Goal: Task Accomplishment & Management: Use online tool/utility

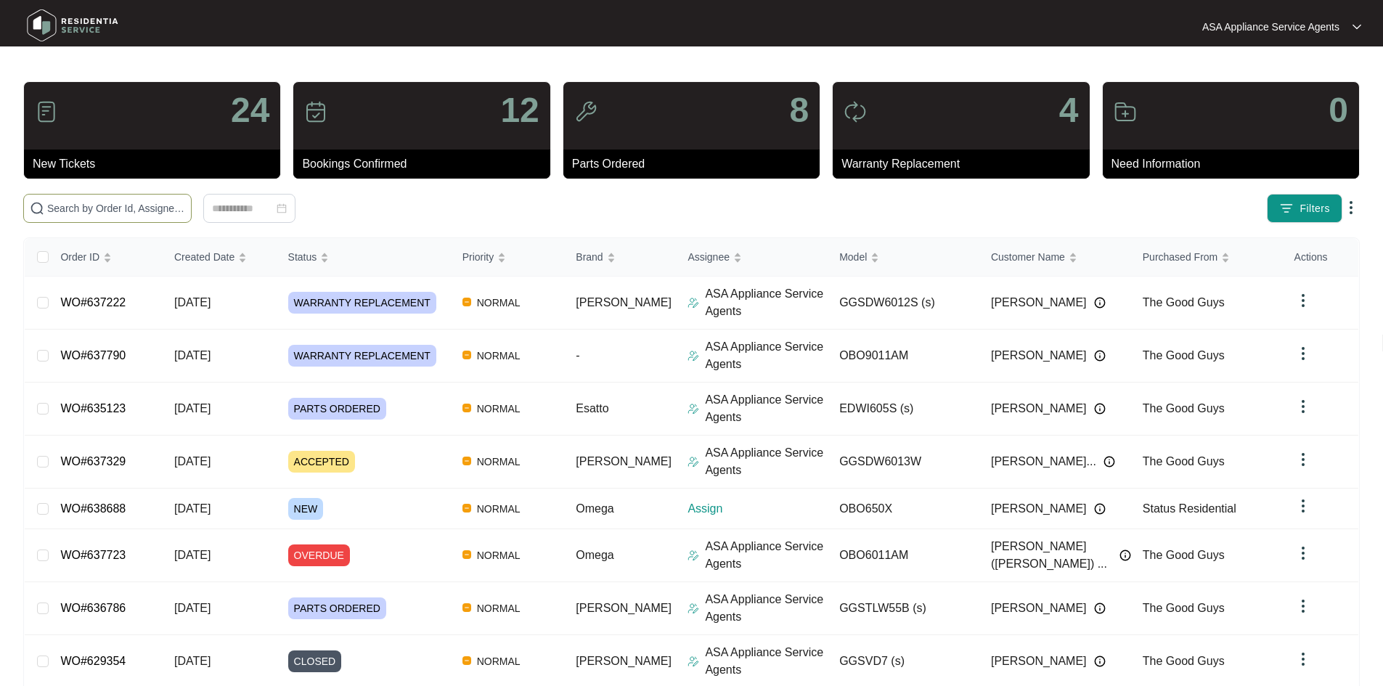
click at [185, 212] on input "text" at bounding box center [116, 208] width 138 height 16
paste input "WO#635123"
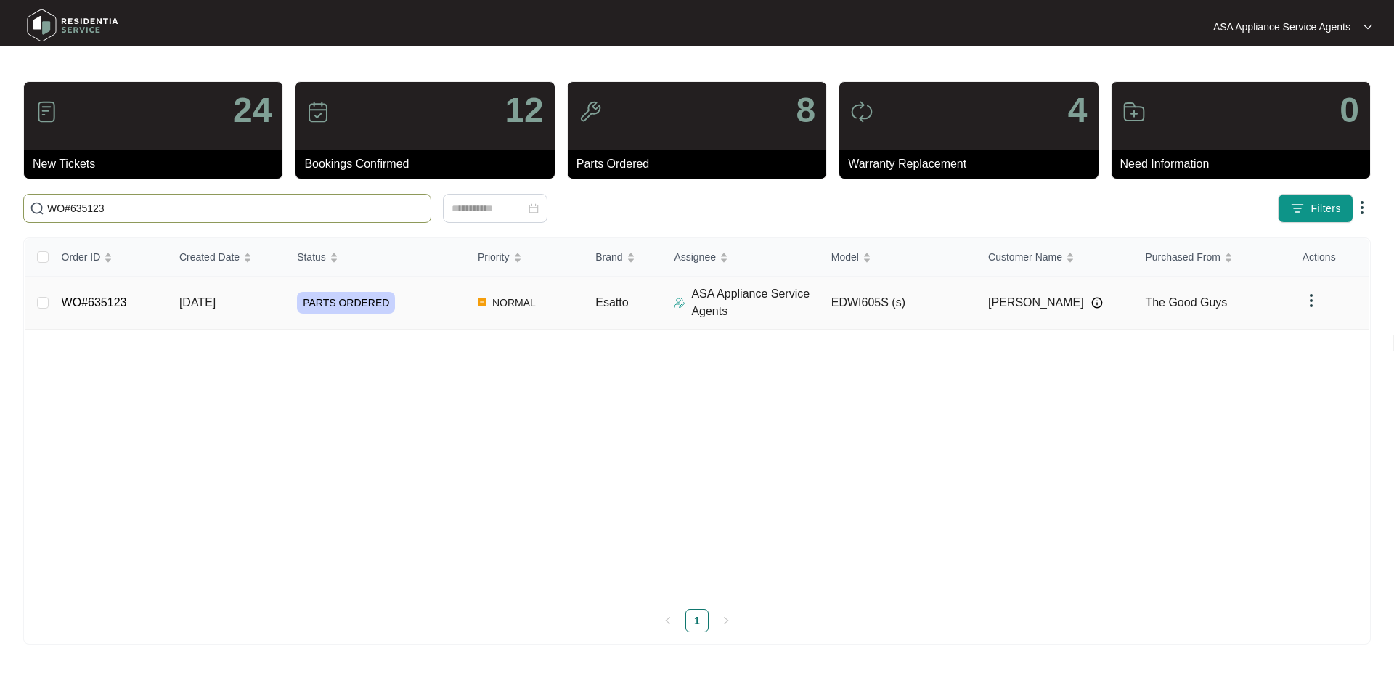
type input "WO#635123"
click at [297, 306] on span "PARTS ORDERED" at bounding box center [346, 303] width 98 height 22
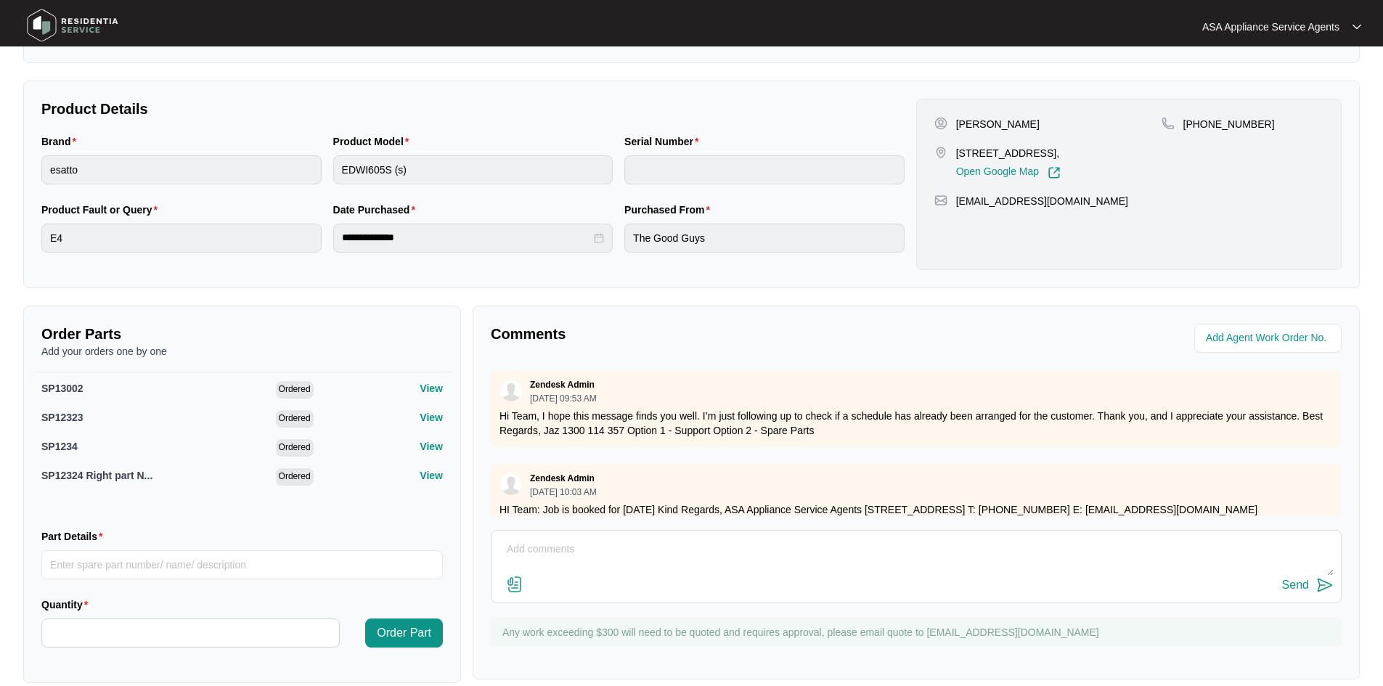
scroll to position [280, 0]
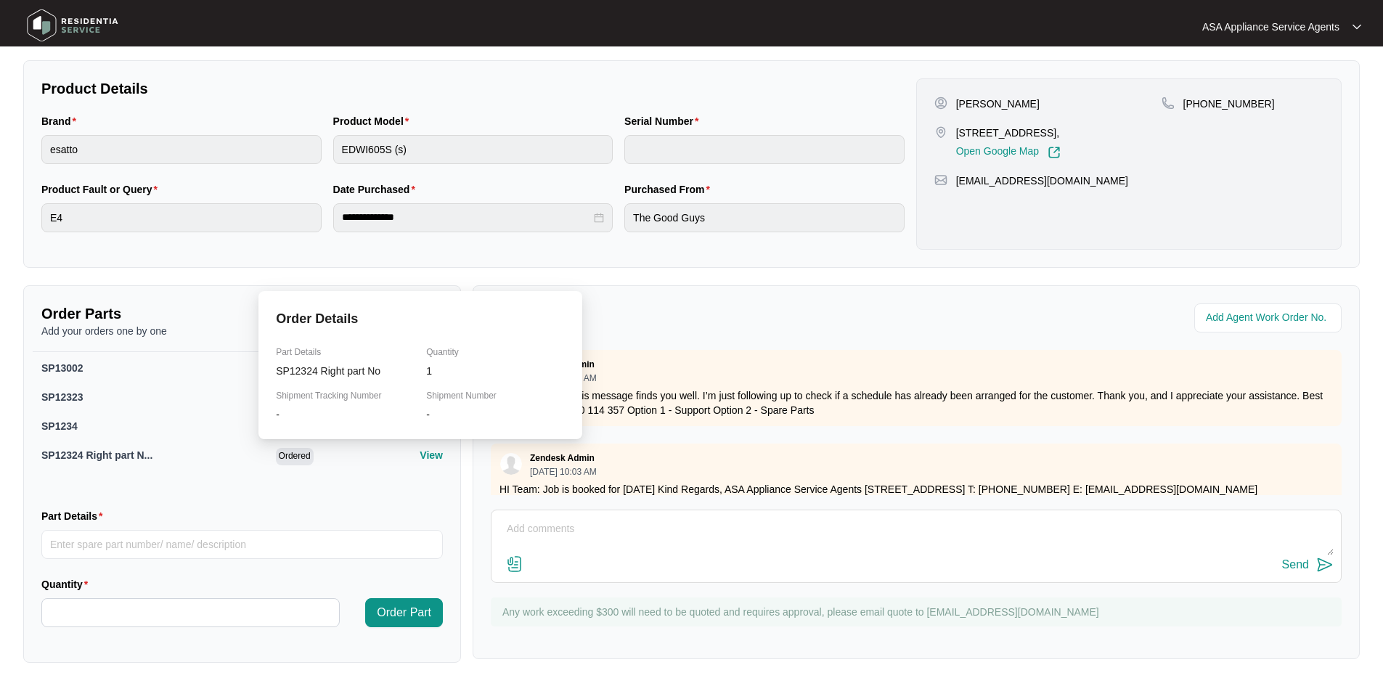
click at [420, 457] on p "View" at bounding box center [431, 455] width 23 height 15
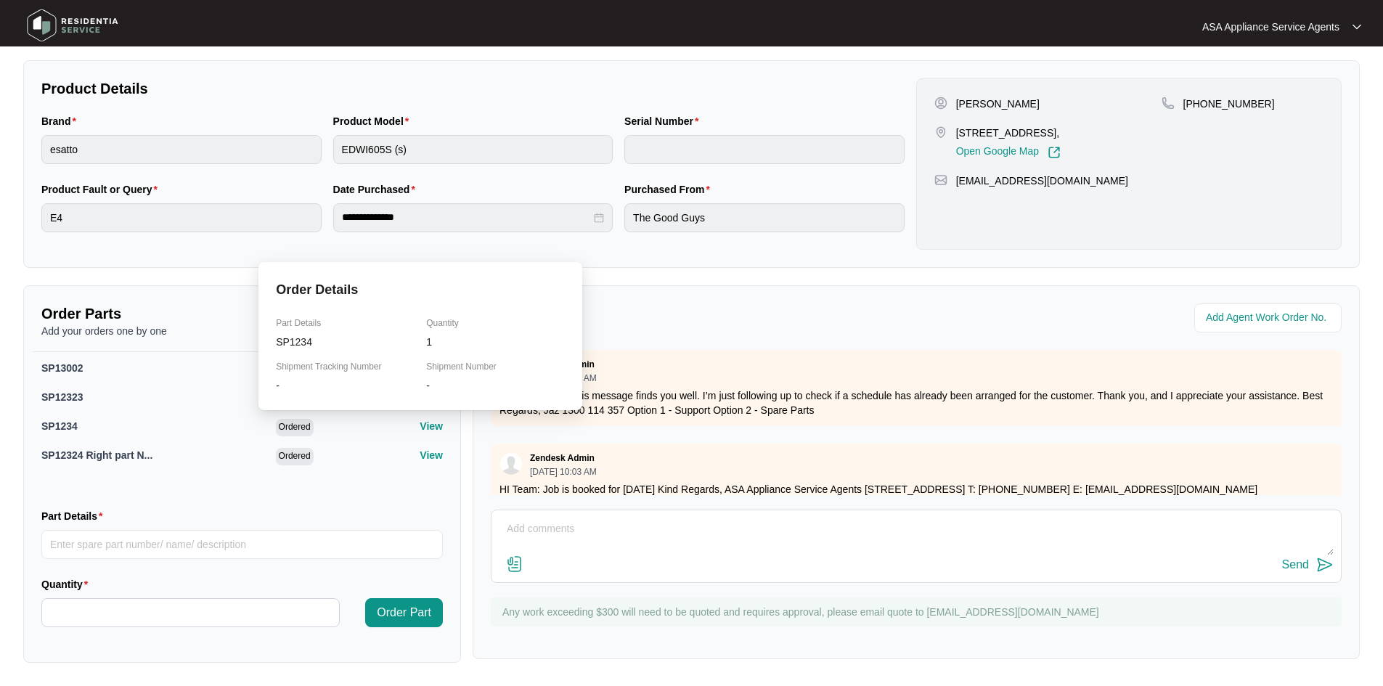
click at [425, 427] on p "View" at bounding box center [431, 426] width 23 height 15
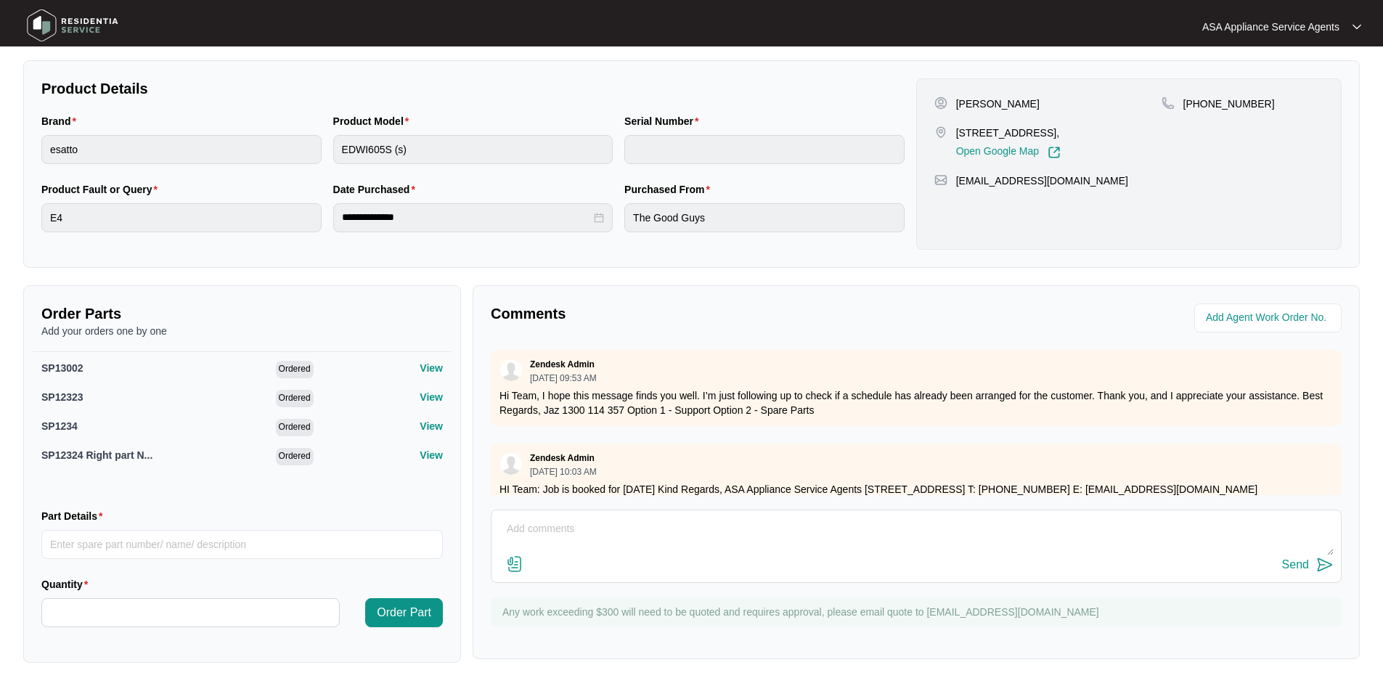
click at [388, 250] on div "**********" at bounding box center [691, 164] width 1337 height 208
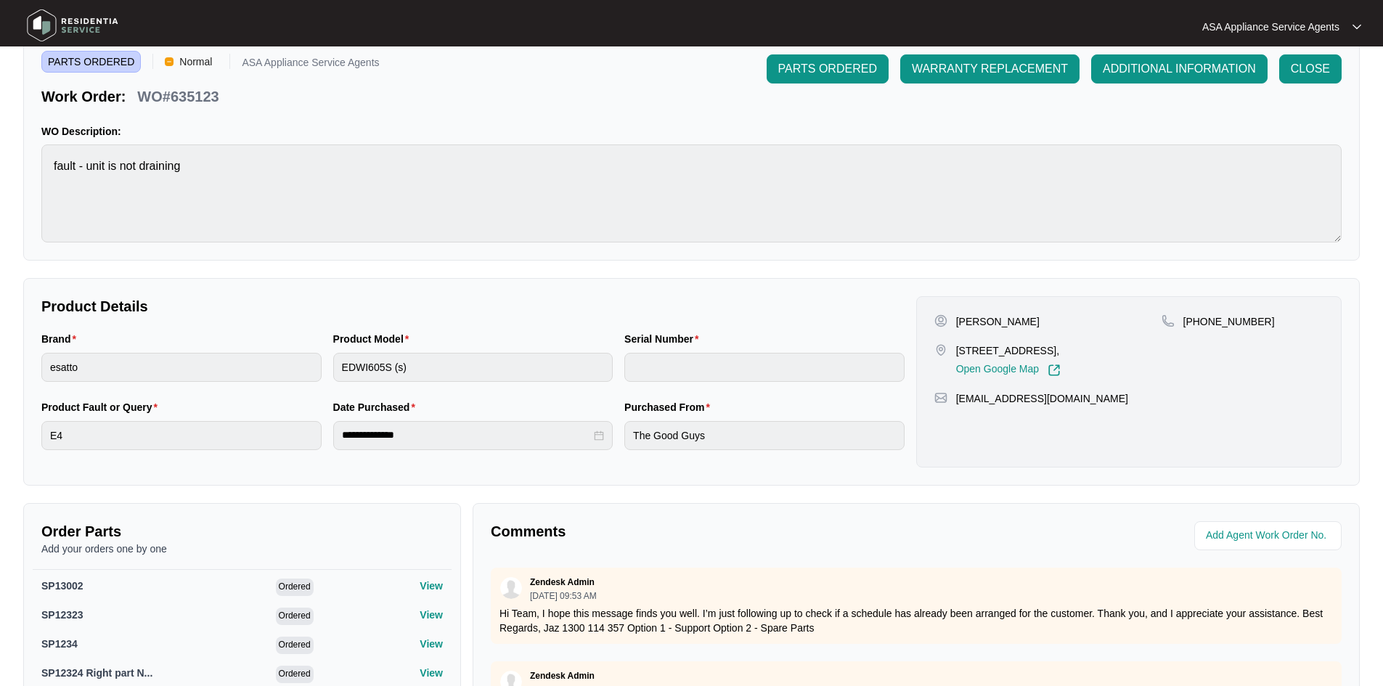
scroll to position [0, 0]
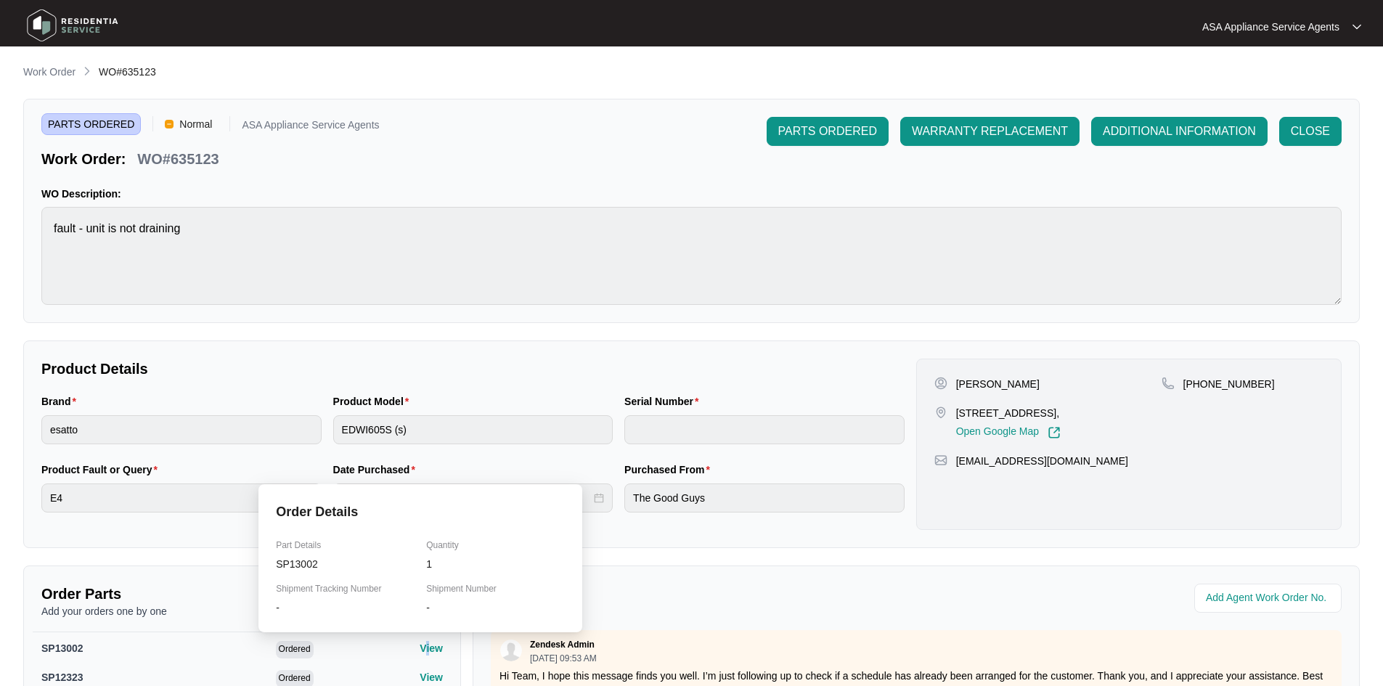
click at [420, 645] on p "View" at bounding box center [431, 648] width 23 height 15
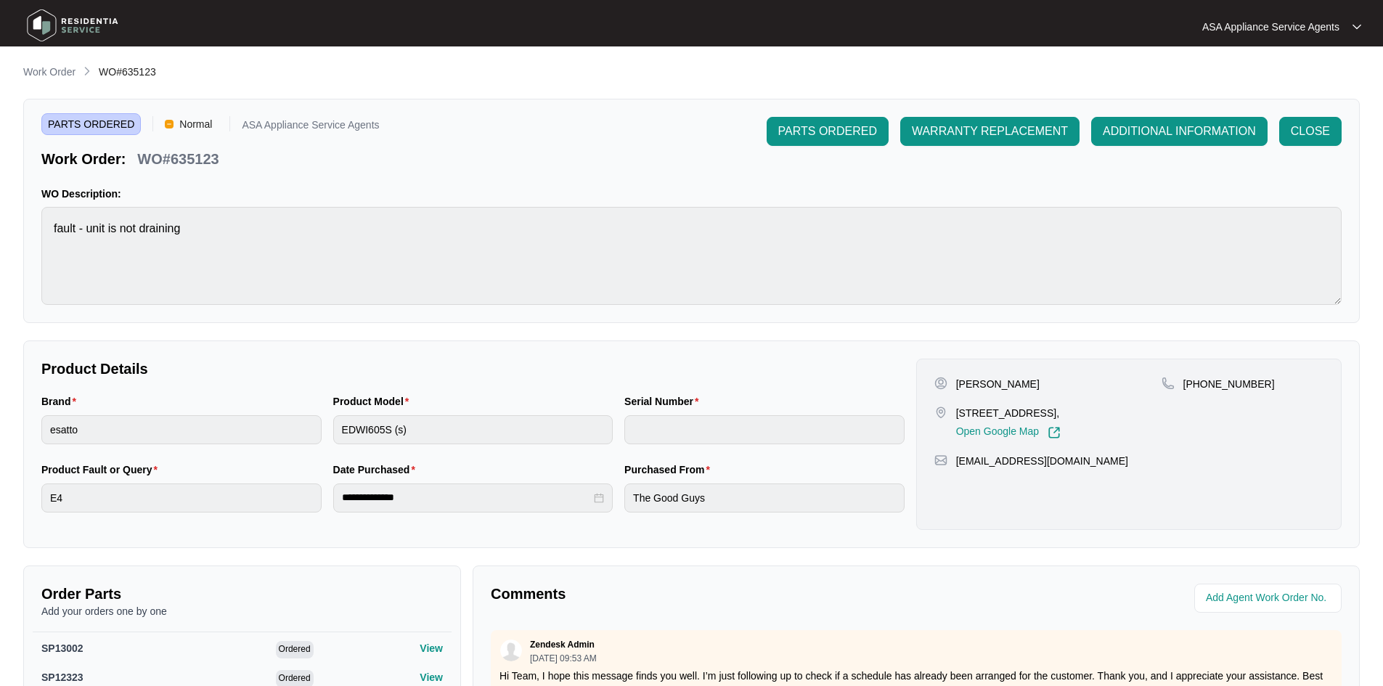
click at [494, 370] on p "Product Details" at bounding box center [472, 369] width 863 height 20
click at [65, 78] on p "Work Order" at bounding box center [49, 72] width 52 height 15
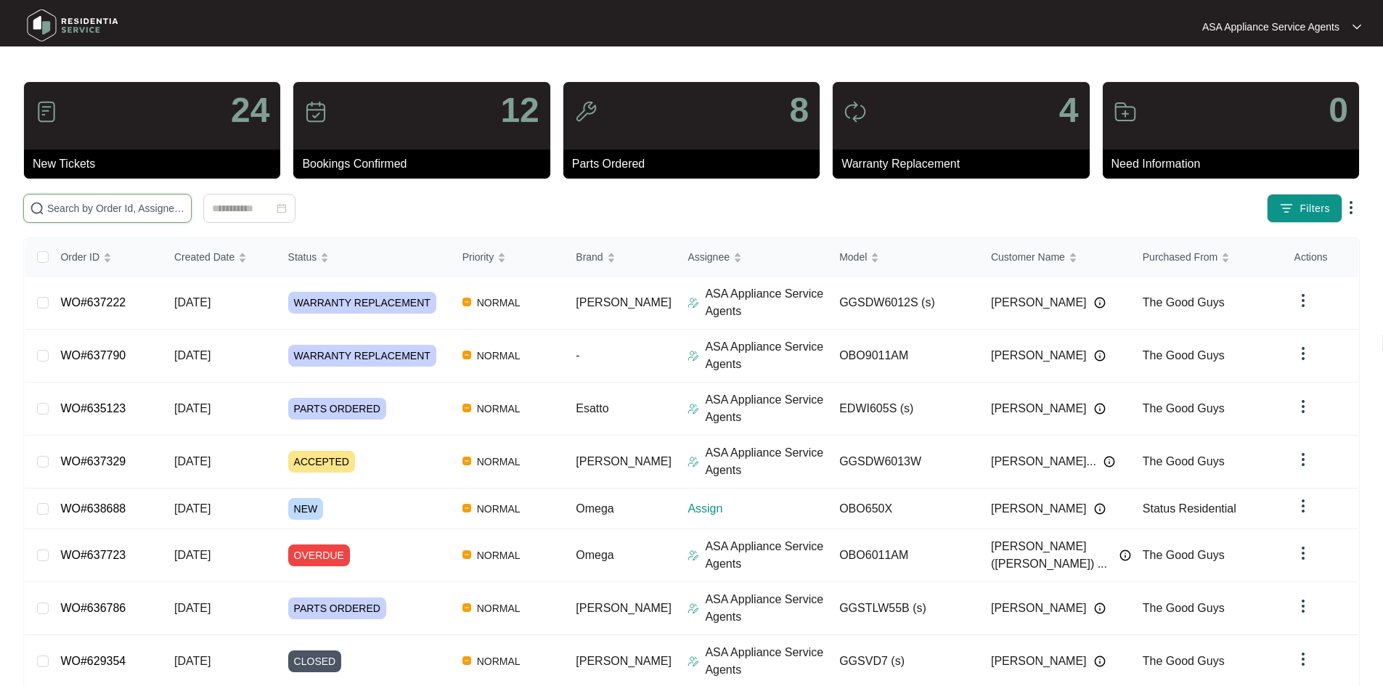
click at [185, 202] on input "text" at bounding box center [116, 208] width 138 height 16
paste input "638688"
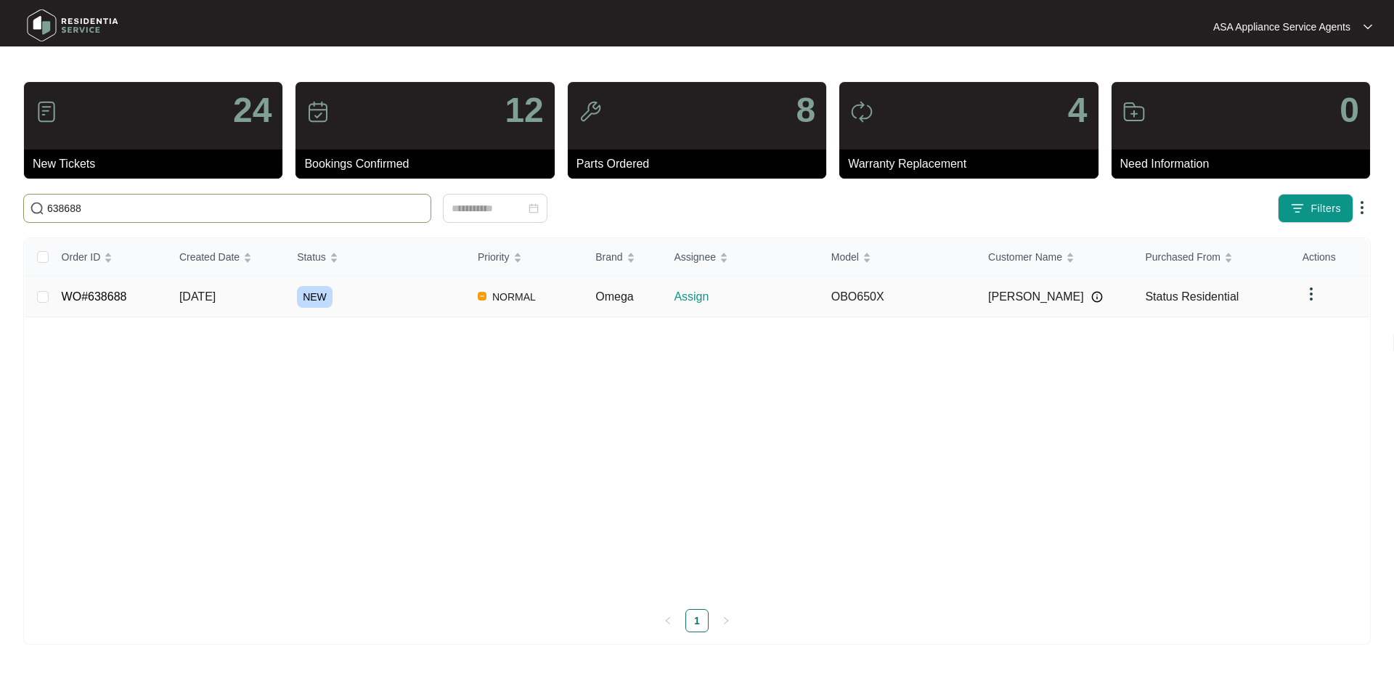
type input "638688"
click at [309, 313] on td "NEW" at bounding box center [375, 297] width 181 height 41
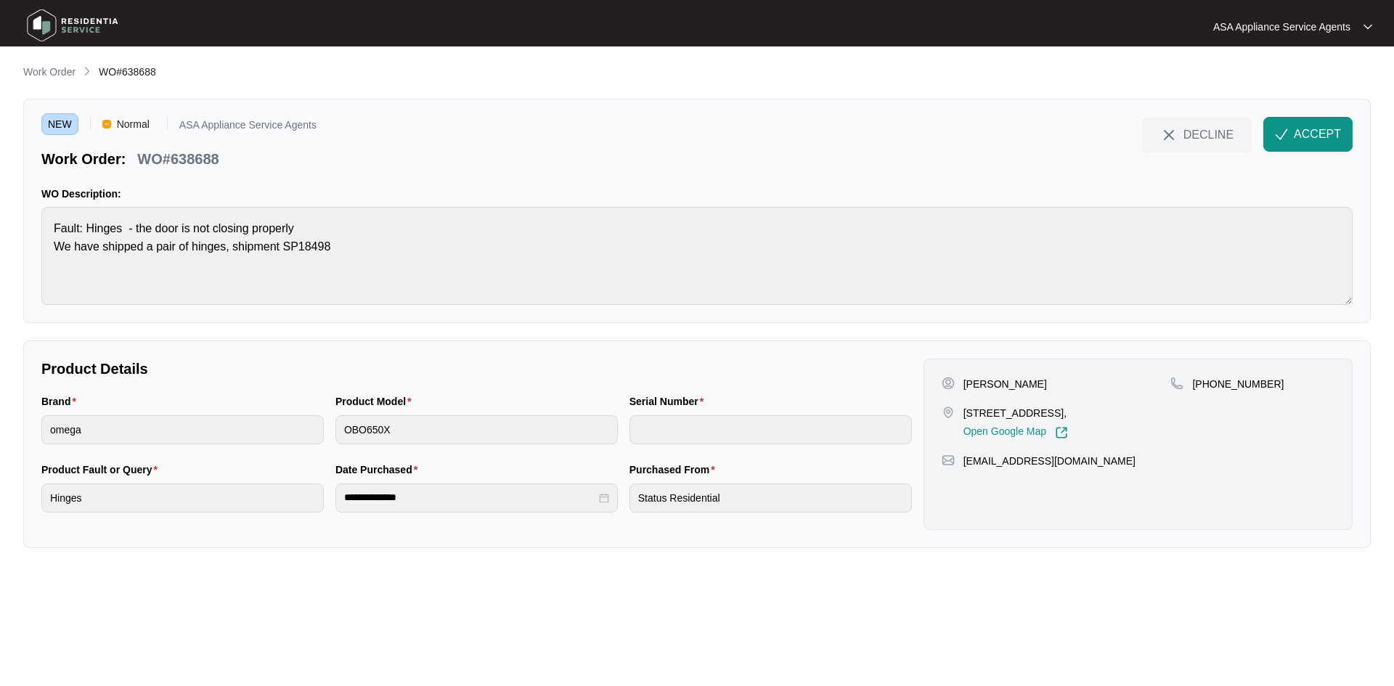
click at [1025, 380] on p "[PERSON_NAME]" at bounding box center [1004, 384] width 83 height 15
copy p "Shortland"
click at [971, 381] on p "[PERSON_NAME]" at bounding box center [1004, 384] width 83 height 15
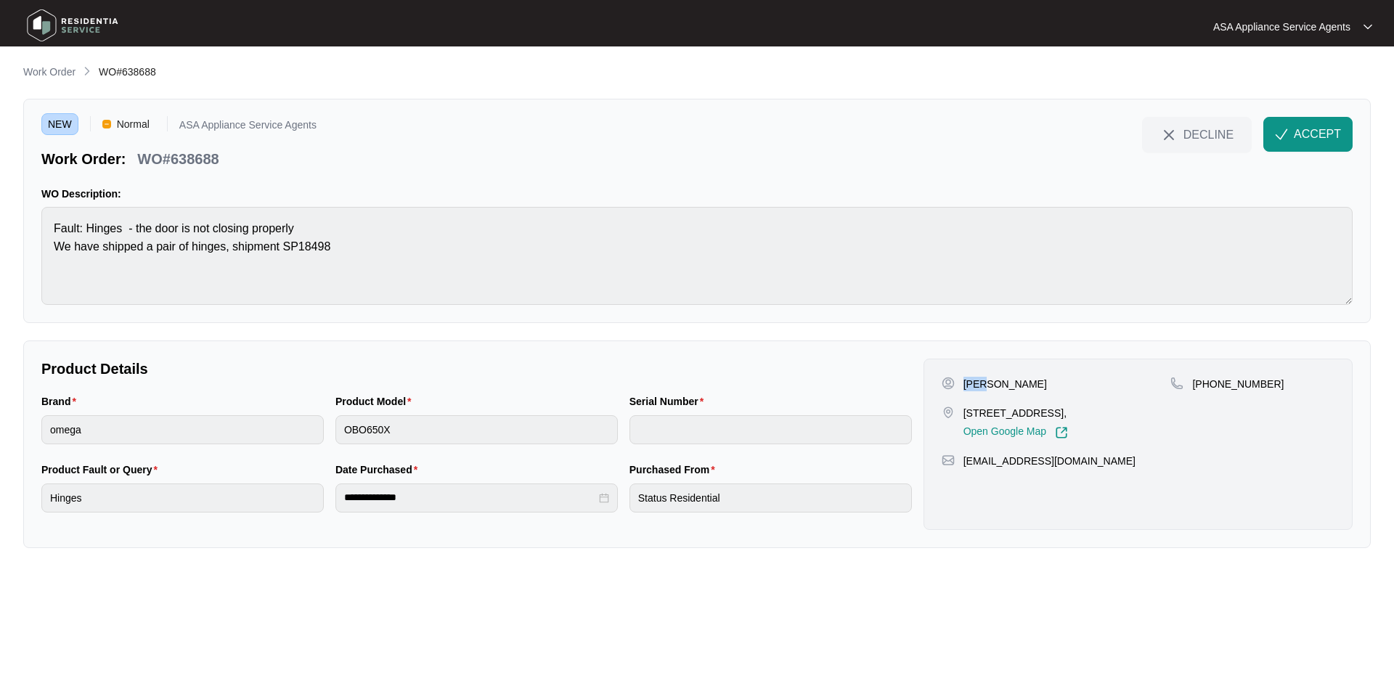
copy p "[PERSON_NAME]"
drag, startPoint x: 1093, startPoint y: 464, endPoint x: 966, endPoint y: 467, distance: 126.4
click at [966, 467] on div "[EMAIL_ADDRESS][DOMAIN_NAME]" at bounding box center [1138, 461] width 393 height 15
copy p "[EMAIL_ADDRESS][DOMAIN_NAME]"
drag, startPoint x: 1058, startPoint y: 415, endPoint x: 958, endPoint y: 420, distance: 100.3
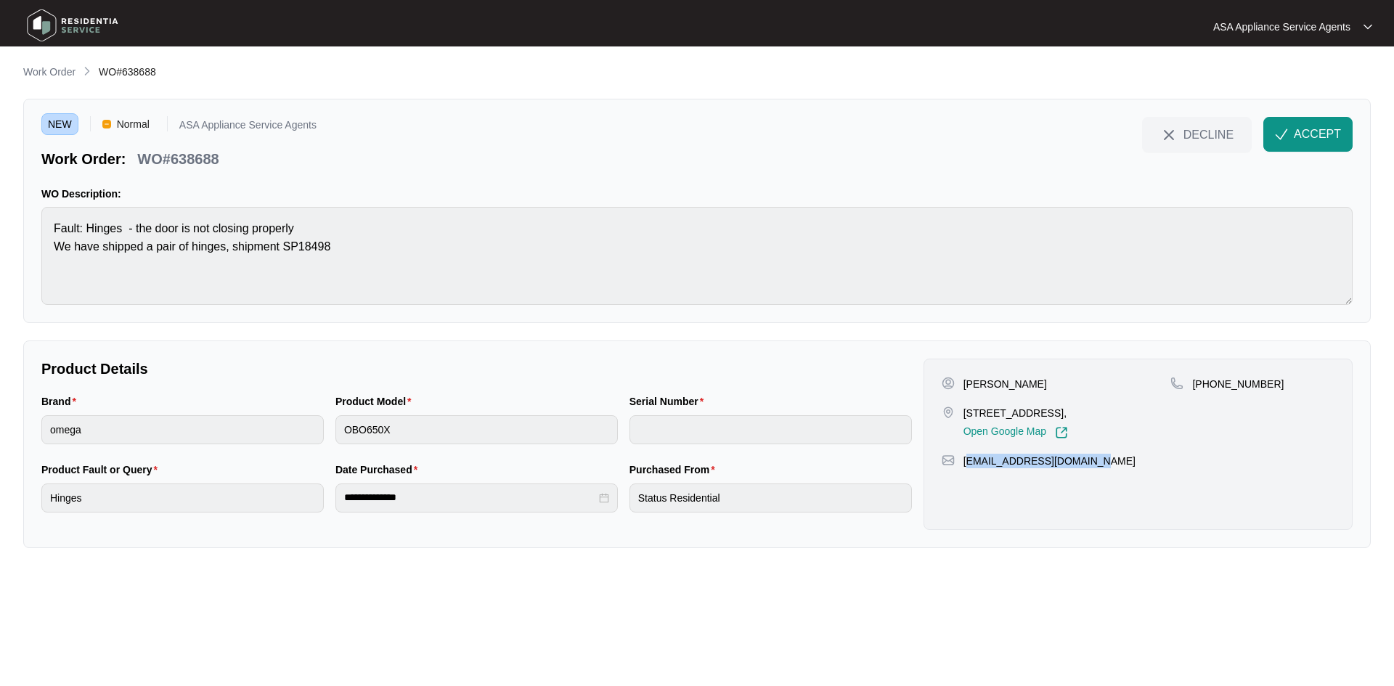
click at [958, 420] on div "[STREET_ADDRESS], Open Google Map" at bounding box center [1056, 422] width 229 height 33
drag, startPoint x: 960, startPoint y: 415, endPoint x: 1057, endPoint y: 416, distance: 96.6
click at [1057, 416] on div "[STREET_ADDRESS], Open Google Map" at bounding box center [1056, 422] width 229 height 33
copy p "[STREET_ADDRESS]"
drag, startPoint x: 1210, startPoint y: 383, endPoint x: 1270, endPoint y: 387, distance: 59.6
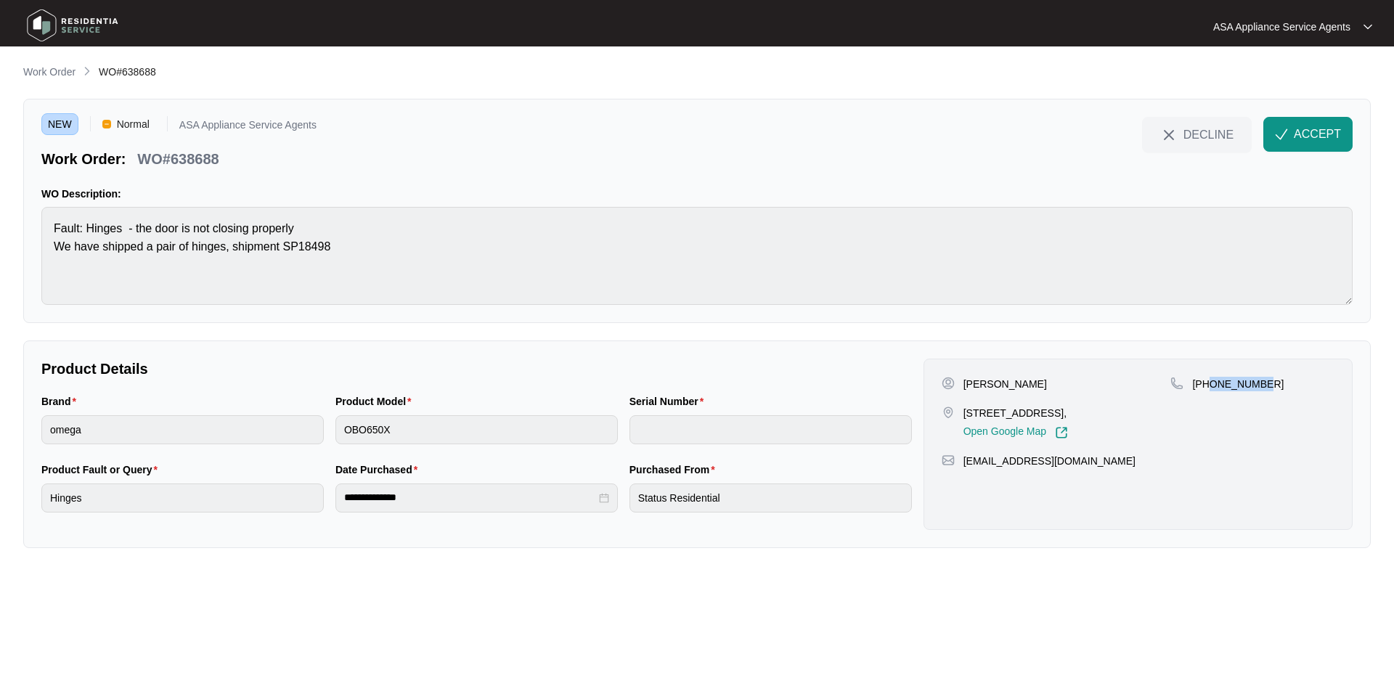
click at [1270, 387] on div "[PHONE_NUMBER]" at bounding box center [1252, 384] width 164 height 15
copy p "401304845"
drag, startPoint x: 232, startPoint y: 160, endPoint x: 138, endPoint y: 159, distance: 93.7
click at [138, 159] on div "Work Order: WO#638688" at bounding box center [178, 156] width 275 height 25
copy p "WO#638688"
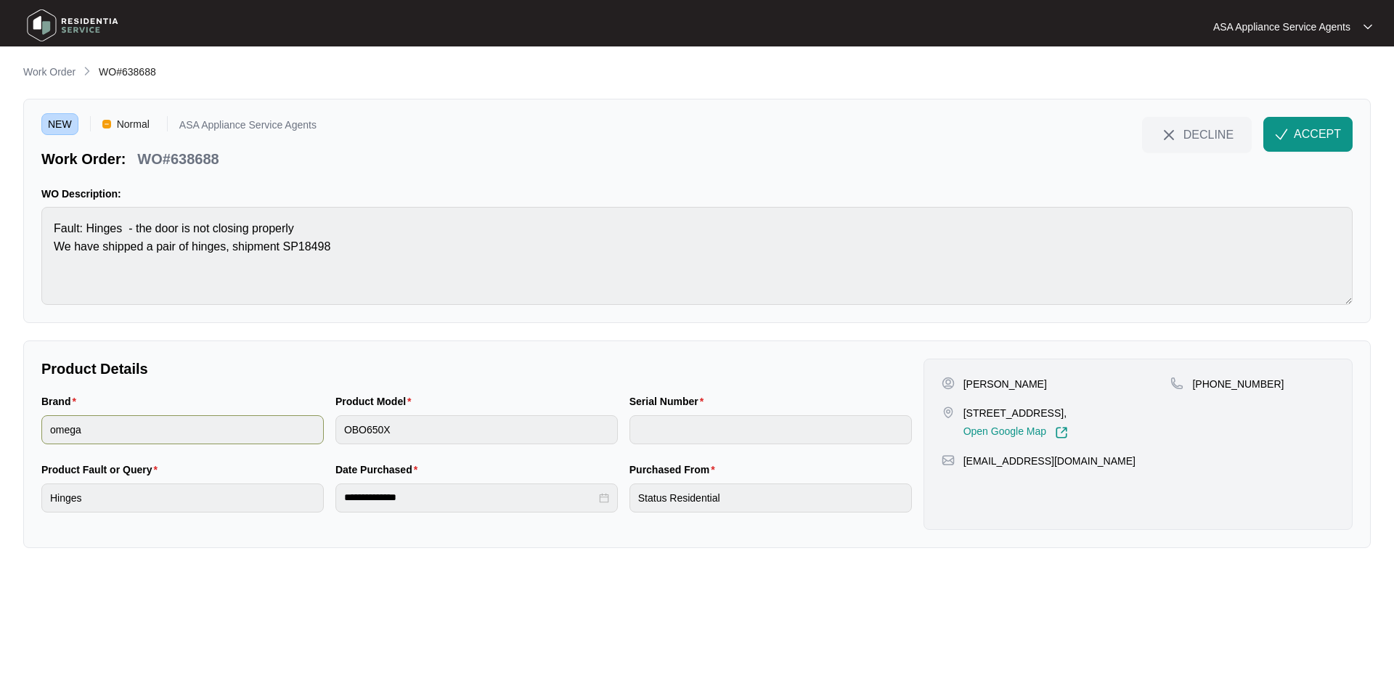
click at [311, 423] on div "Brand omega Product Model OBO650X Serial Number" at bounding box center [477, 427] width 882 height 68
click at [1293, 128] on button "ACCEPT" at bounding box center [1307, 134] width 89 height 35
